Goal: Transaction & Acquisition: Obtain resource

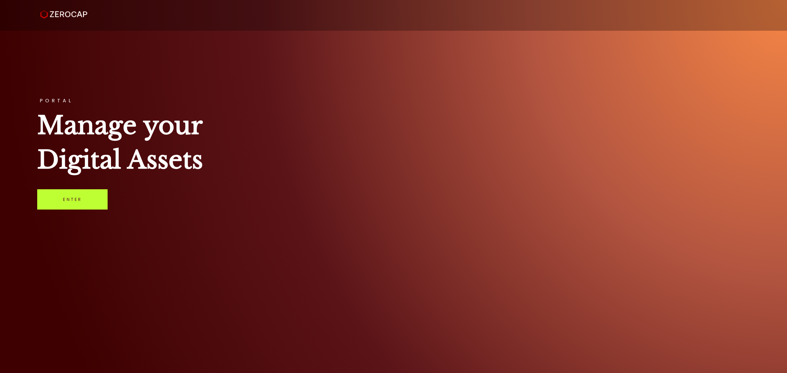
click at [63, 198] on link "Enter" at bounding box center [72, 199] width 70 height 20
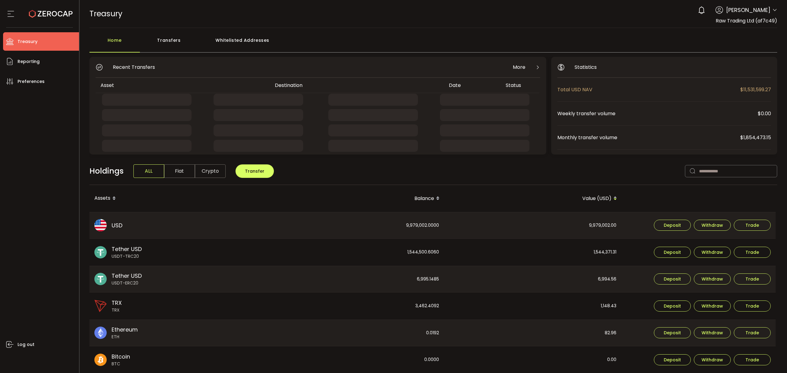
click at [772, 9] on icon at bounding box center [774, 10] width 5 height 5
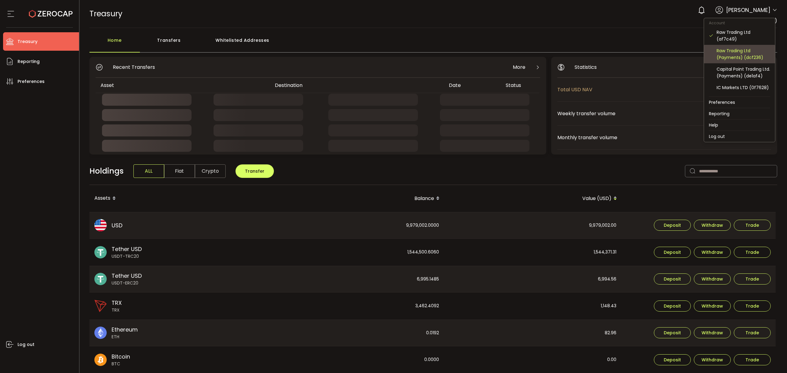
click at [750, 61] on div "Raw Trading Ltd (Payments) (dcf236)" at bounding box center [743, 54] width 53 height 14
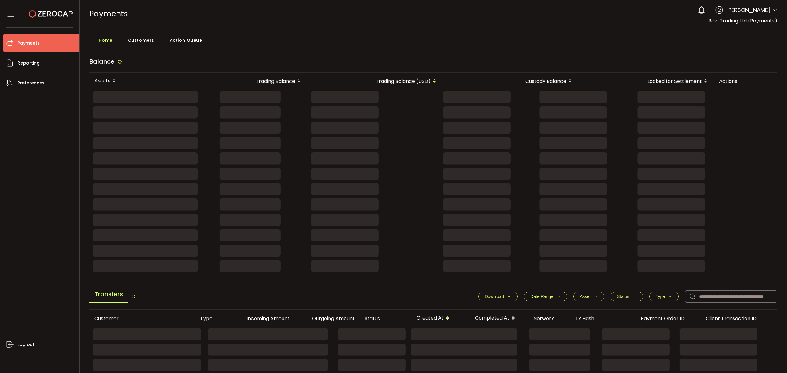
click at [773, 12] on icon at bounding box center [774, 10] width 5 height 5
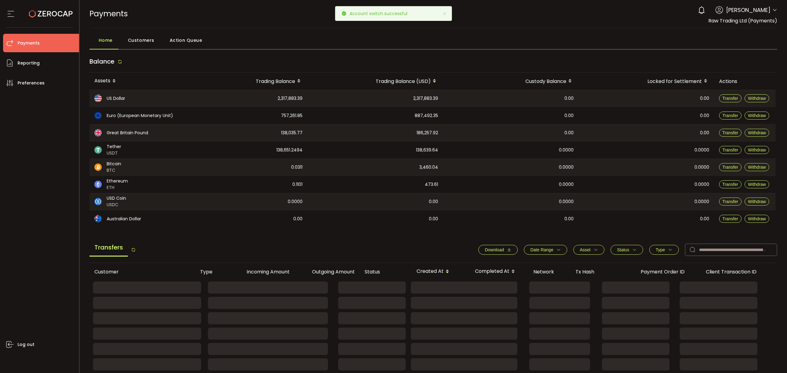
click at [774, 10] on icon at bounding box center [774, 10] width 5 height 5
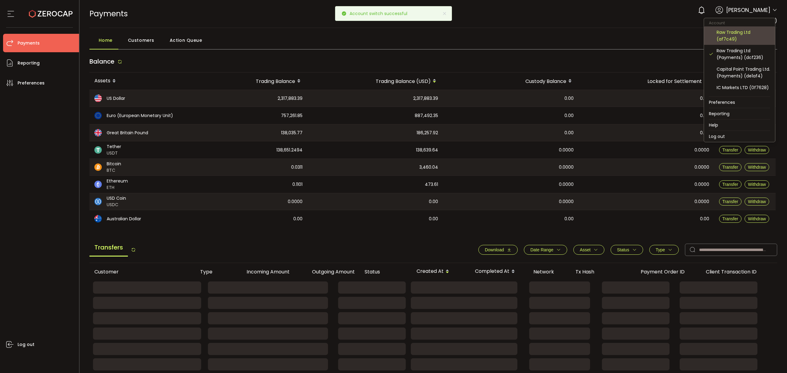
click at [756, 34] on div "Raw Trading Ltd (af7c49)" at bounding box center [743, 36] width 53 height 14
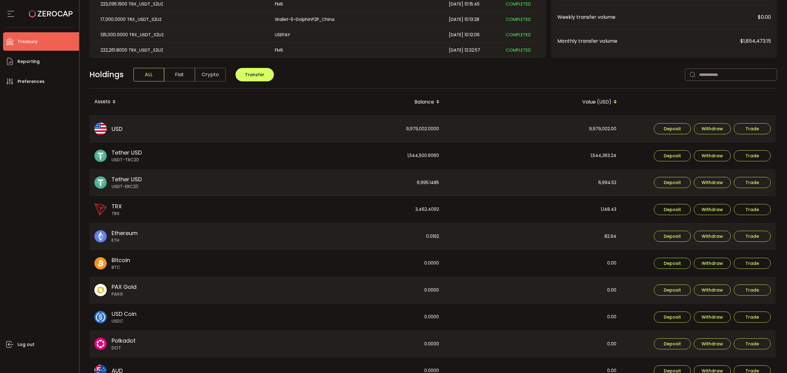
scroll to position [82, 0]
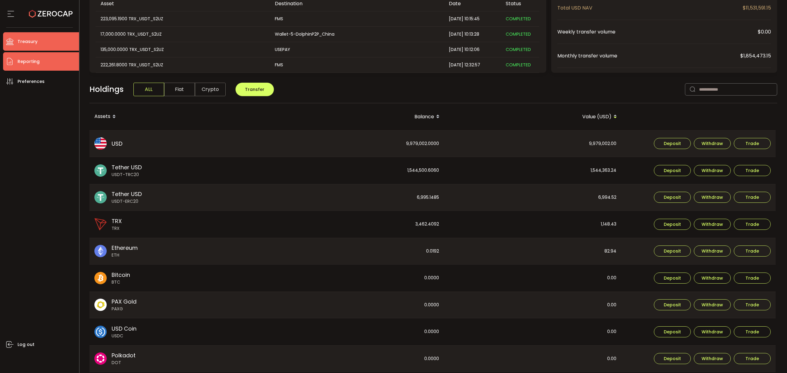
click at [45, 62] on li "Reporting" at bounding box center [41, 61] width 76 height 18
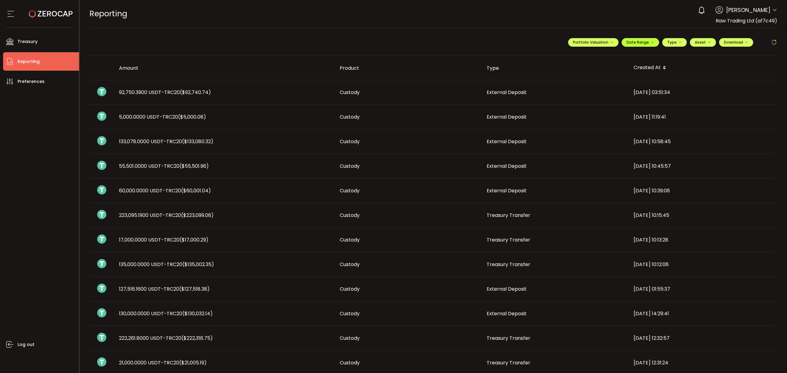
click at [642, 41] on span "Date Range" at bounding box center [641, 42] width 28 height 5
drag, startPoint x: 593, startPoint y: 58, endPoint x: 598, endPoint y: 57, distance: 4.7
click at [595, 58] on div "-" at bounding box center [649, 55] width 108 height 9
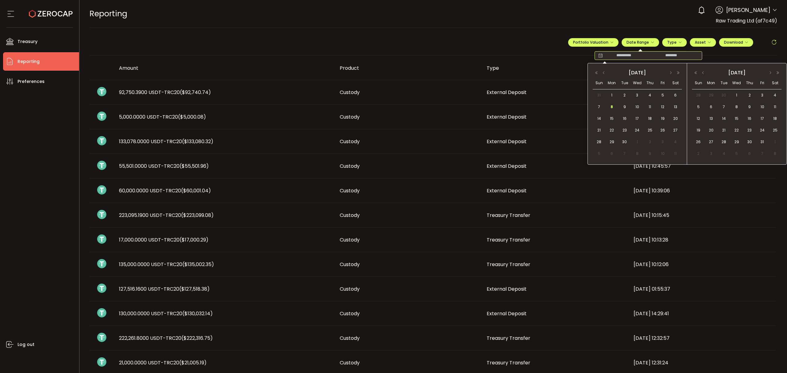
click at [598, 56] on icon at bounding box center [600, 56] width 8 height 6
drag, startPoint x: 647, startPoint y: 97, endPoint x: 636, endPoint y: 101, distance: 11.9
click at [647, 97] on span "4" at bounding box center [649, 95] width 7 height 7
click at [610, 108] on span "8" at bounding box center [611, 106] width 7 height 7
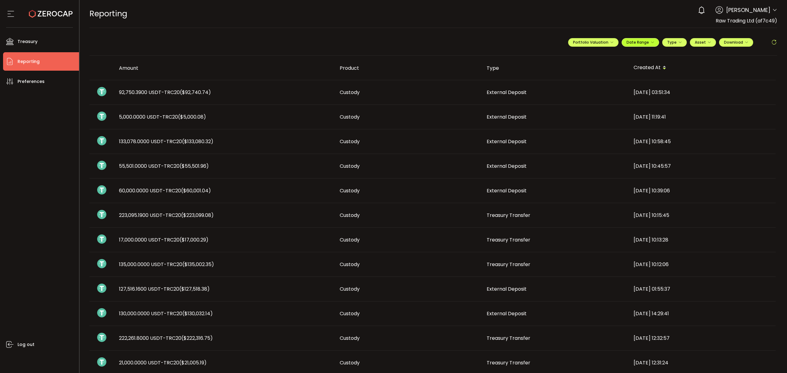
click at [650, 42] on icon "button" at bounding box center [652, 43] width 4 height 4
click at [738, 43] on span "Download" at bounding box center [736, 42] width 24 height 5
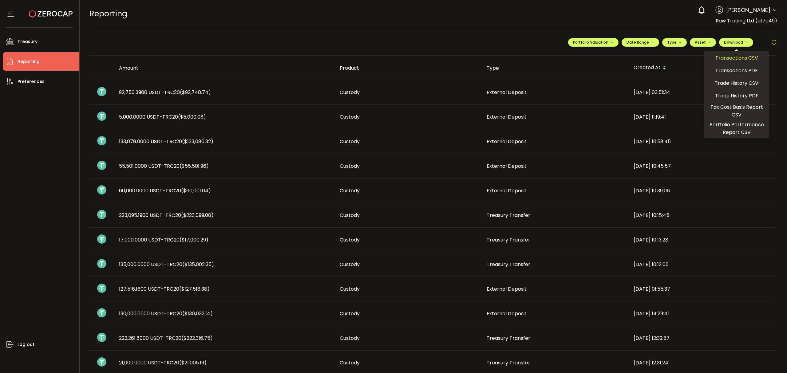
click at [726, 58] on span "Transactions CSV" at bounding box center [736, 58] width 43 height 8
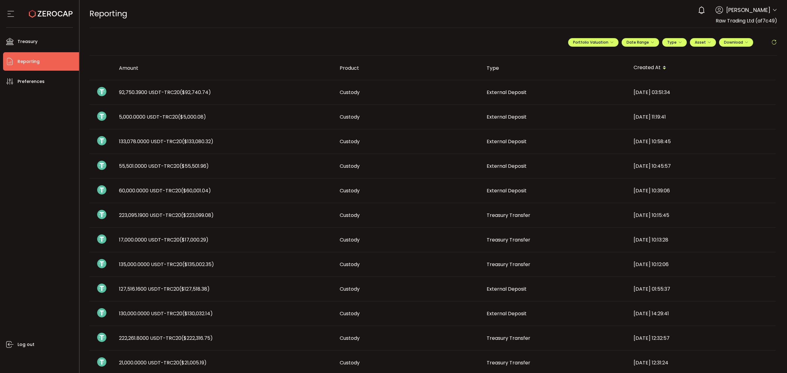
click at [776, 8] on header "PDF is being processed and will download to your computer REPORTING Buy Power $…" at bounding box center [434, 14] width 708 height 28
click at [775, 10] on icon at bounding box center [774, 10] width 5 height 5
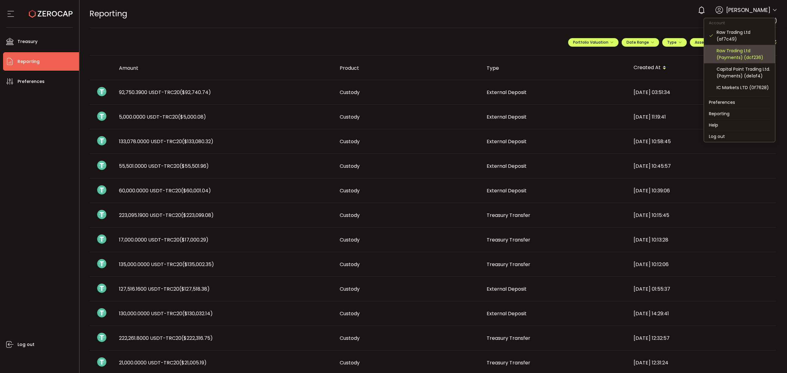
click at [727, 57] on div "Raw Trading Ltd (Payments) (dcf236)" at bounding box center [743, 54] width 53 height 14
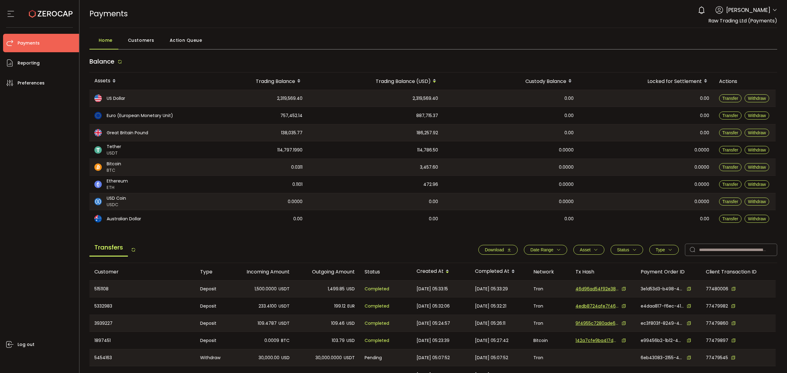
click at [556, 249] on icon "button" at bounding box center [558, 250] width 4 height 4
click at [518, 263] on icon at bounding box center [520, 265] width 7 height 10
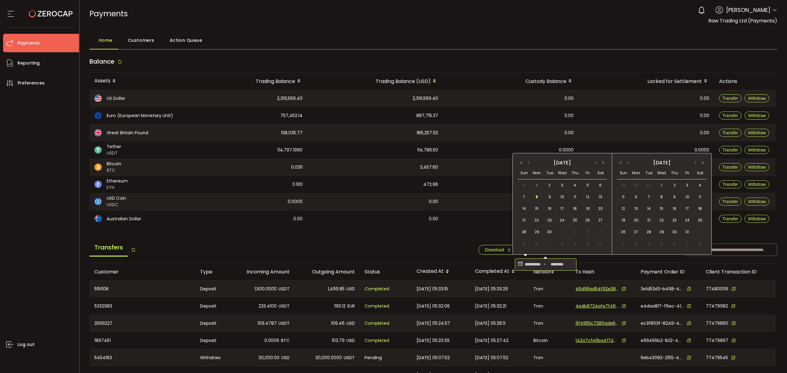
click at [534, 185] on span "1" at bounding box center [536, 185] width 7 height 7
click at [539, 195] on span "8" at bounding box center [536, 196] width 7 height 7
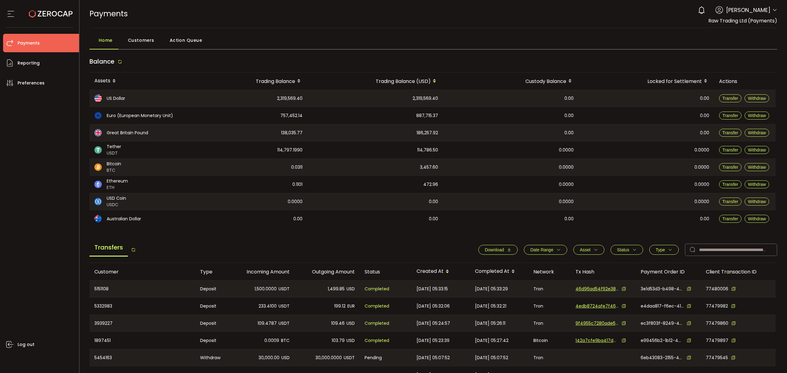
click at [502, 251] on span "Download" at bounding box center [498, 249] width 26 height 5
